Goal: Communication & Community: Answer question/provide support

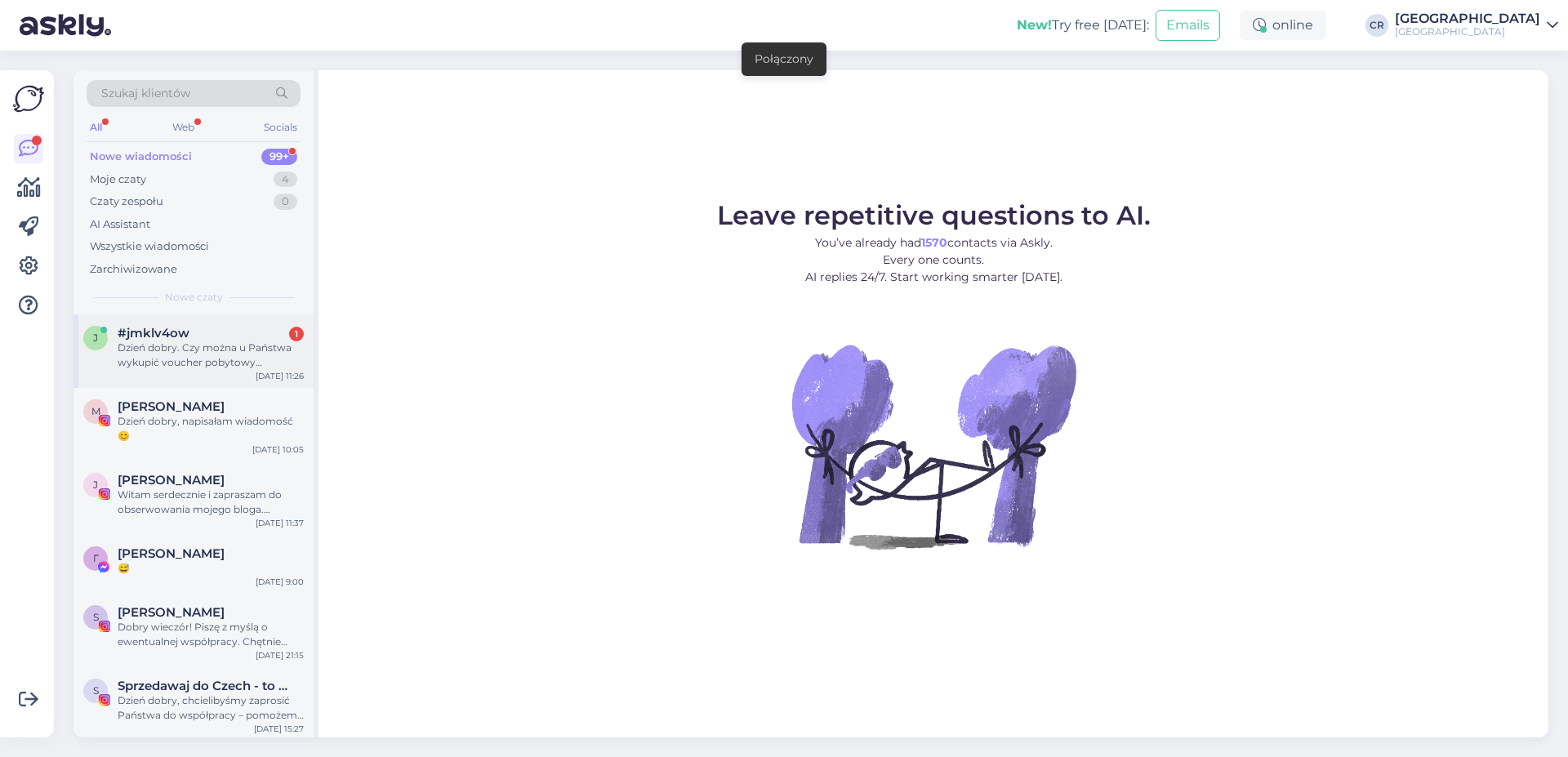
click at [156, 323] on div "j #jmklv4ow 1 Dzień dobry. Czy można u Państwa wykupić voucher pobytowy prezent…" at bounding box center [193, 351] width 240 height 73
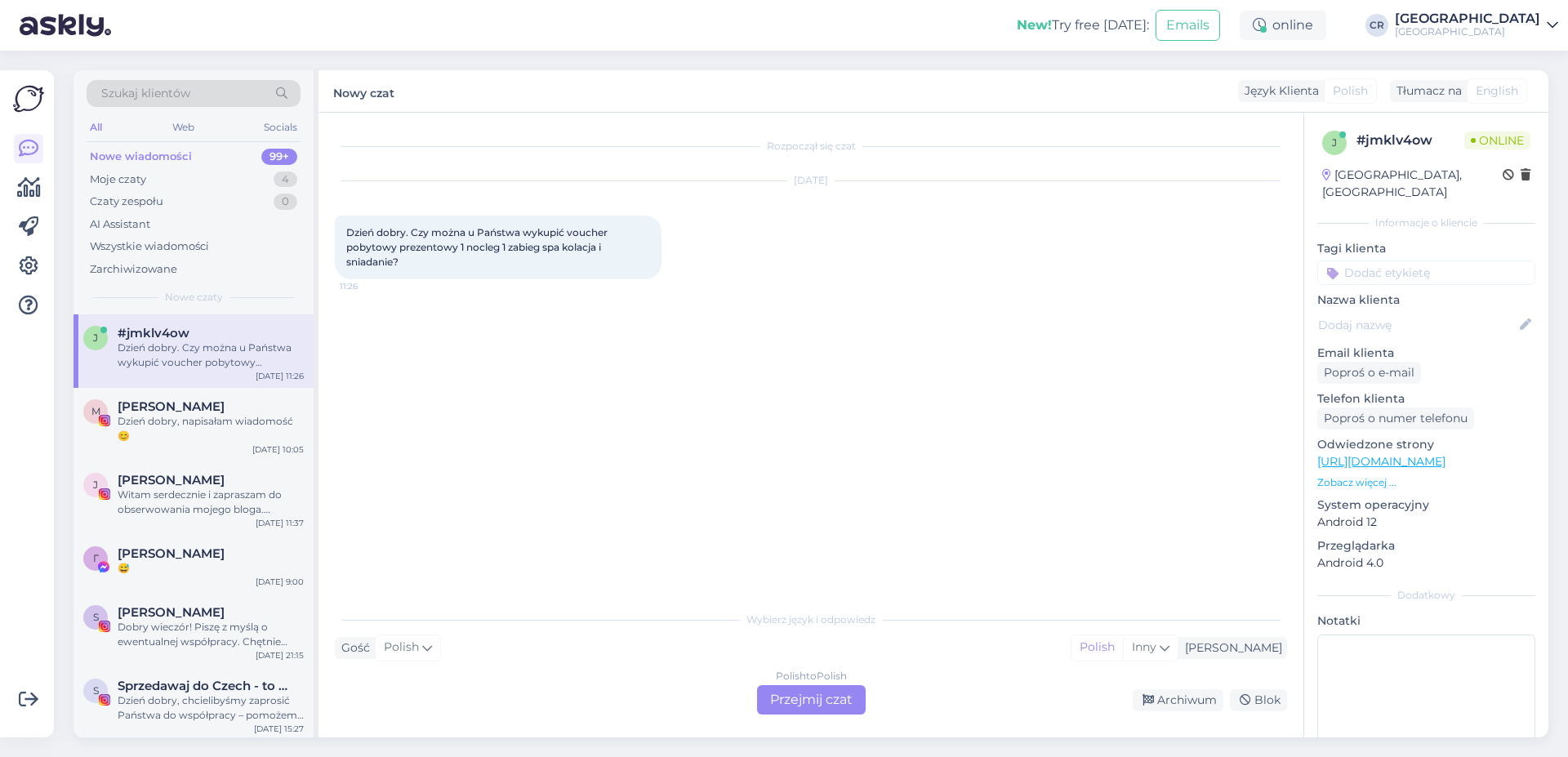
click at [819, 691] on div "Polish to Polish Przejmij czat" at bounding box center [812, 700] width 109 height 29
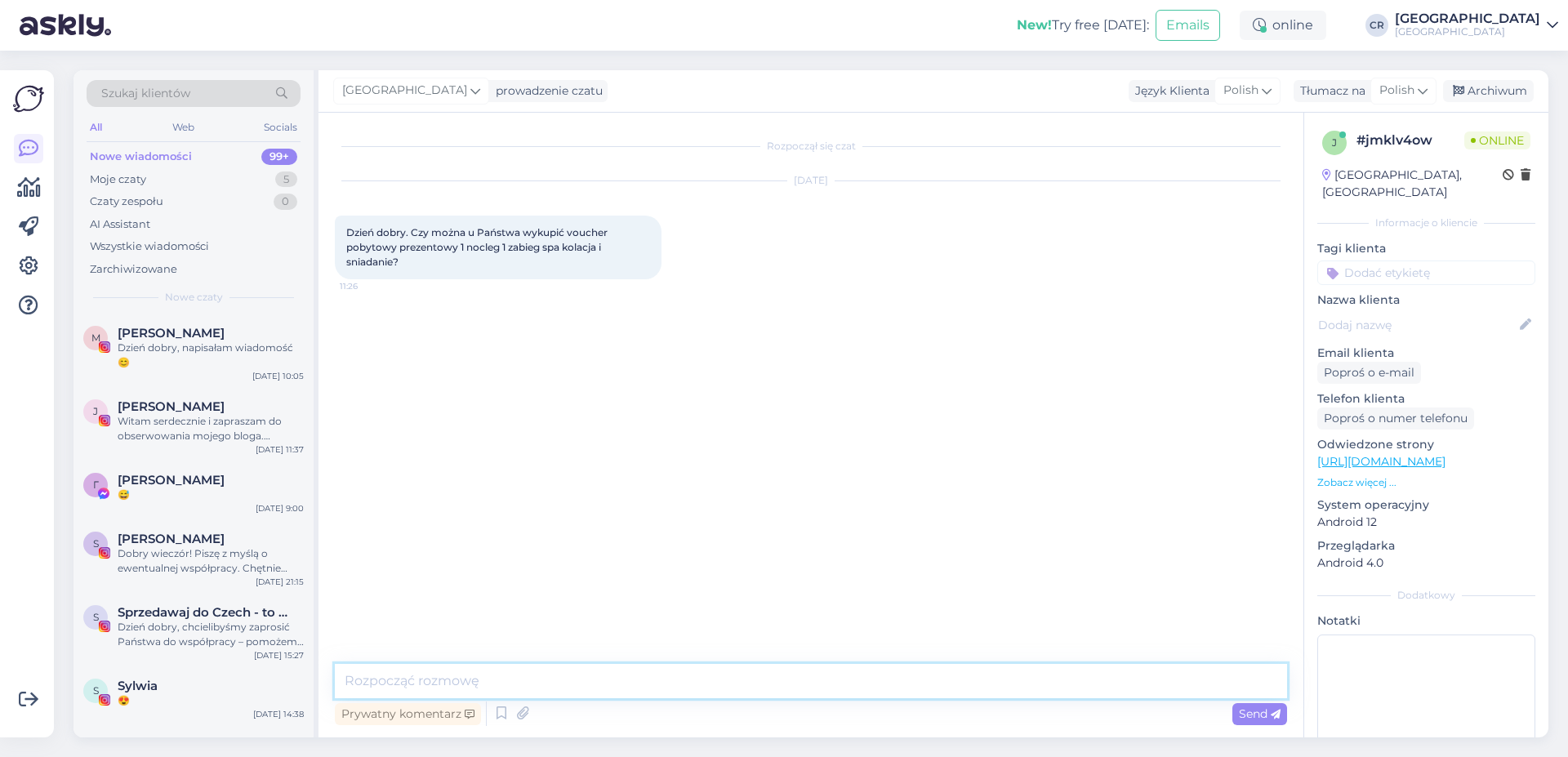
click at [432, 682] on textarea at bounding box center [811, 681] width 952 height 34
type textarea "d"
click at [1167, 678] on textarea "Dzień dobry. Nie posiadamy takich gotowych pakietów, natomiast jest możliwość w…" at bounding box center [811, 681] width 952 height 34
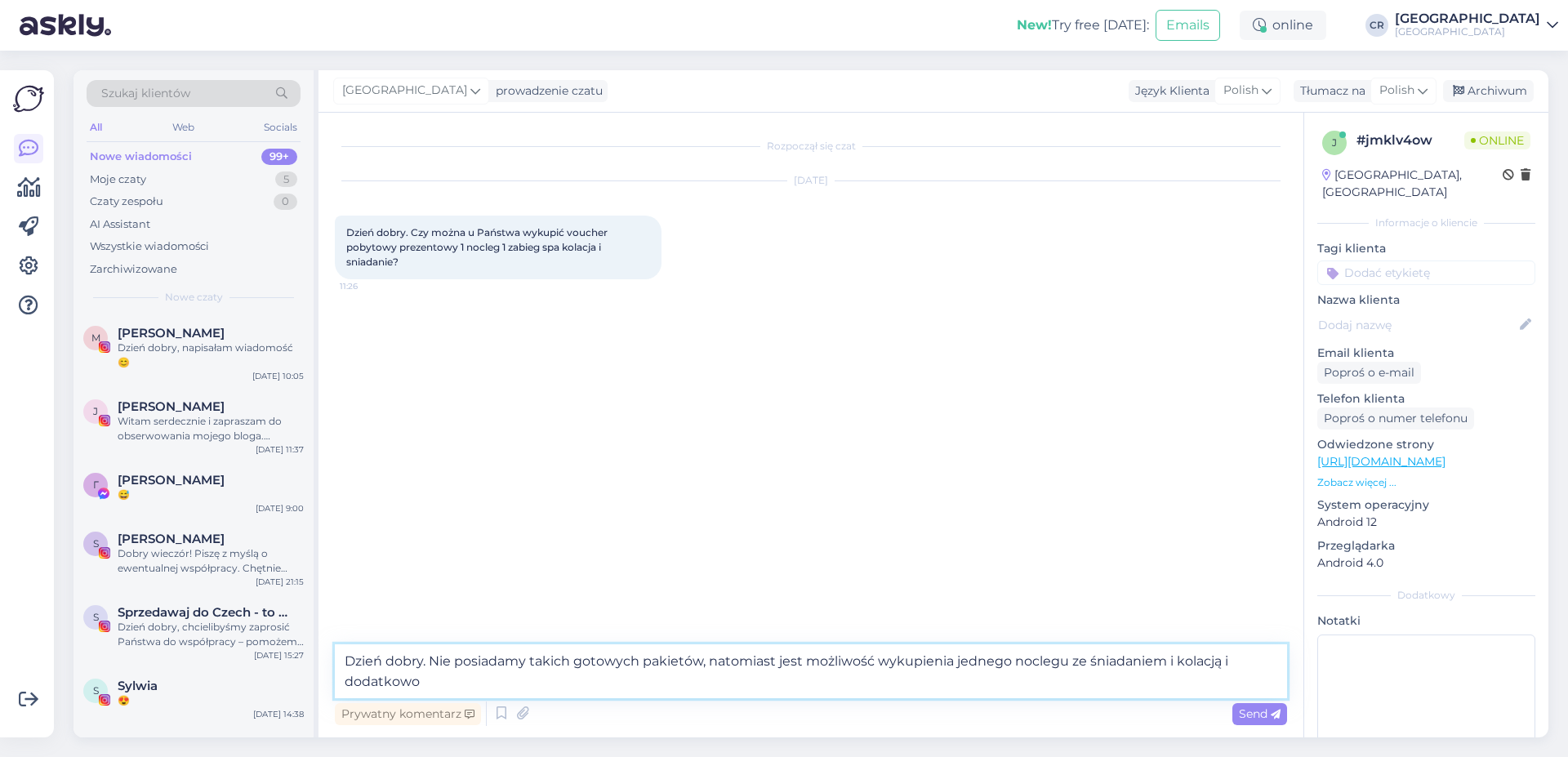
click at [1265, 665] on textarea "Dzień dobry. Nie posiadamy takich gotowych pakietów, natomiast jest możliwość w…" at bounding box center [811, 671] width 952 height 53
click at [451, 682] on textarea "Dzień dobry. Nie posiadamy takich gotowych pakietów, natomiast jest możliwość w…" at bounding box center [811, 671] width 952 height 53
type textarea "Dzień dobry. Nie posiadamy takich gotowych pakietów, natomiast jest możliwość w…"
click at [1245, 708] on span "Send" at bounding box center [1260, 713] width 42 height 15
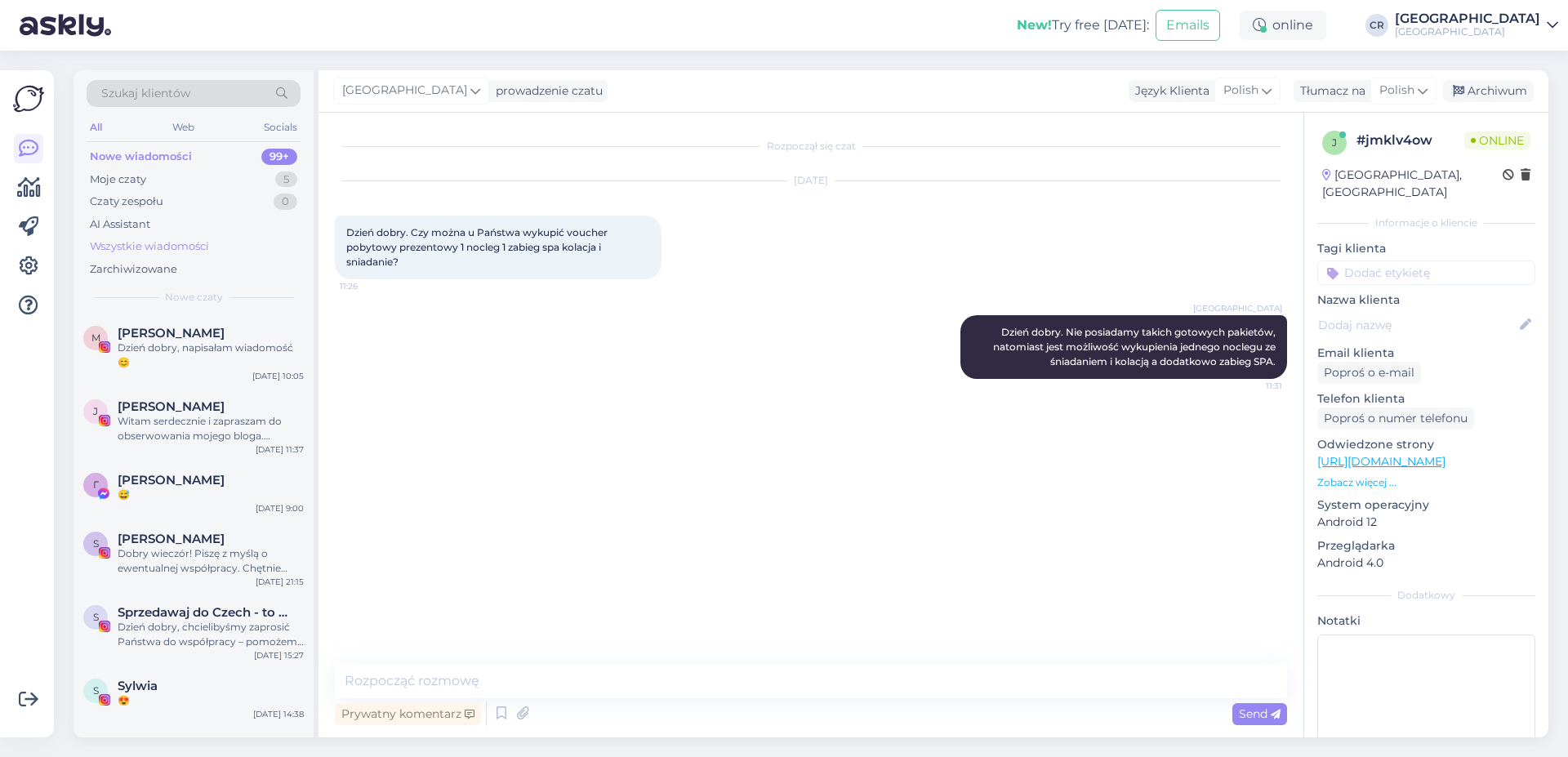
click at [147, 247] on div "Wszystkie wiadomości" at bounding box center [149, 247] width 119 height 16
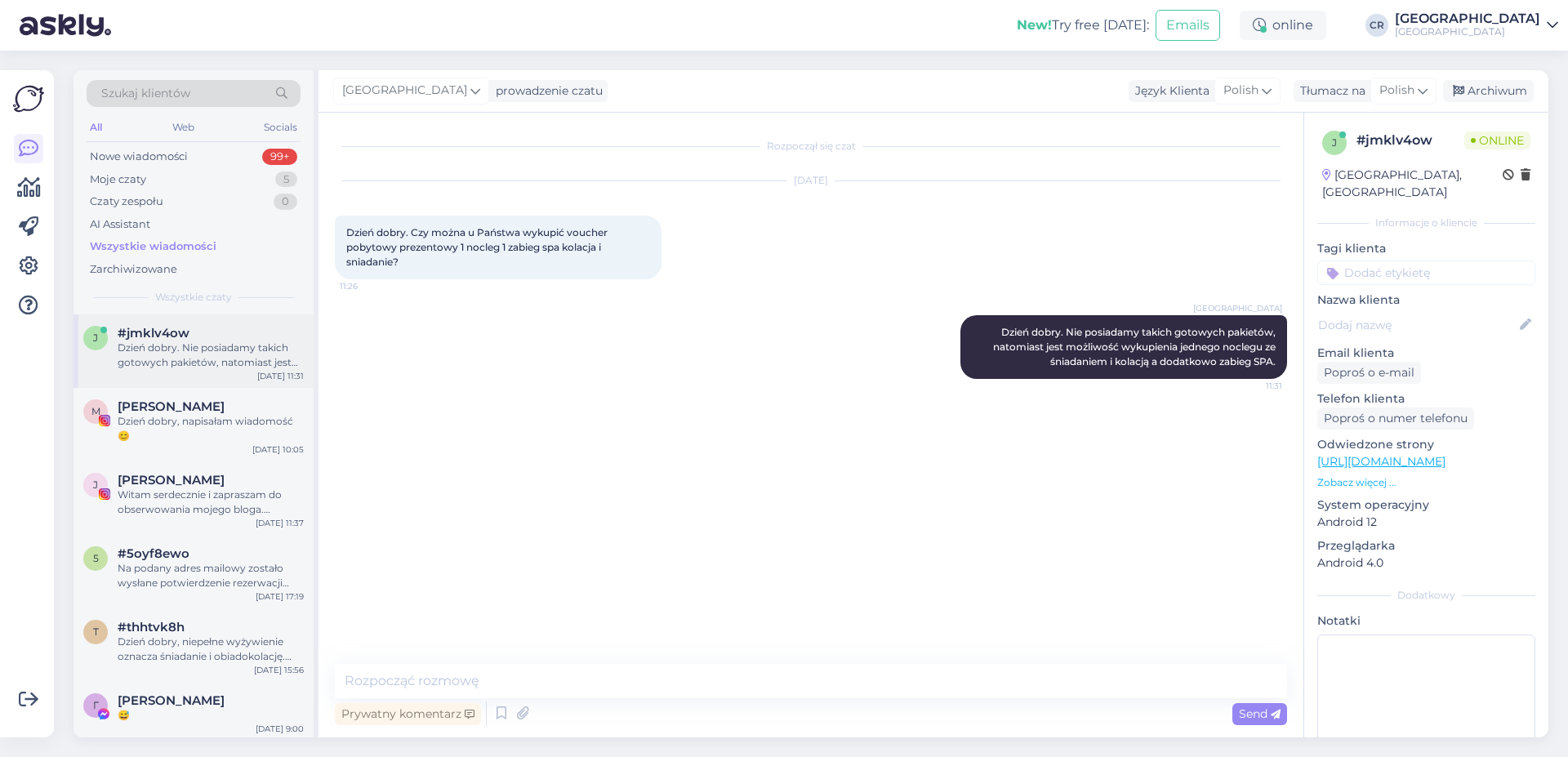
click at [238, 353] on div "Dzień dobry. Nie posiadamy takich gotowych pakietów, natomiast jest możliwość w…" at bounding box center [210, 355] width 186 height 29
click at [229, 472] on div "J [PERSON_NAME] Witam serdecznie i zapraszam do obserwowania mojego bloga. Obec…" at bounding box center [193, 498] width 240 height 73
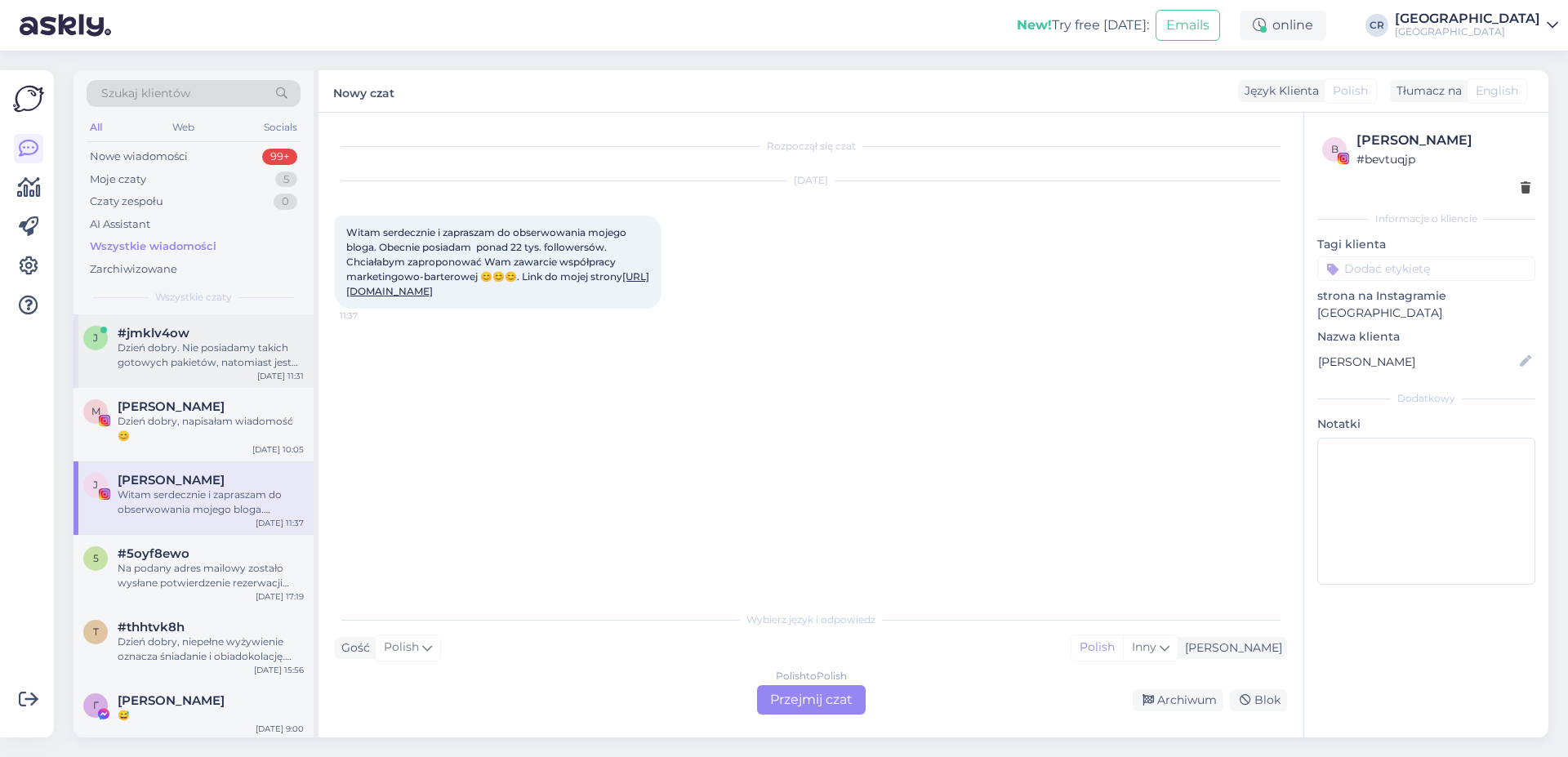
click at [216, 370] on div "j #jmklv4ow Dzień dobry. Nie posiadamy takich gotowych pakietów, natomiast jest…" at bounding box center [193, 351] width 240 height 73
